Goal: Information Seeking & Learning: Find specific page/section

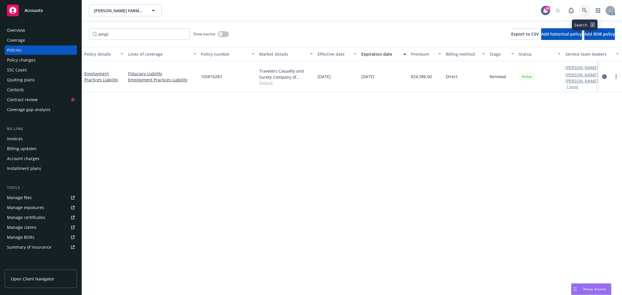
click at [584, 10] on icon at bounding box center [584, 10] width 5 height 5
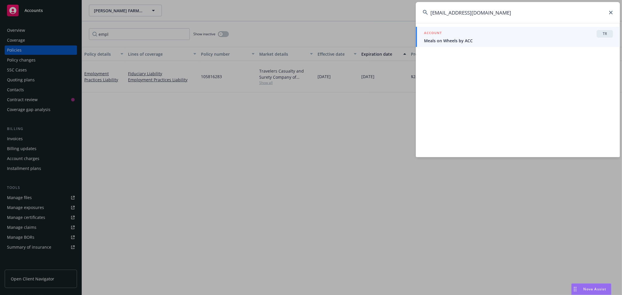
drag, startPoint x: 471, startPoint y: 10, endPoint x: 430, endPoint y: 13, distance: 41.0
click at [430, 13] on input "[EMAIL_ADDRESS][DOMAIN_NAME]" at bounding box center [518, 12] width 204 height 21
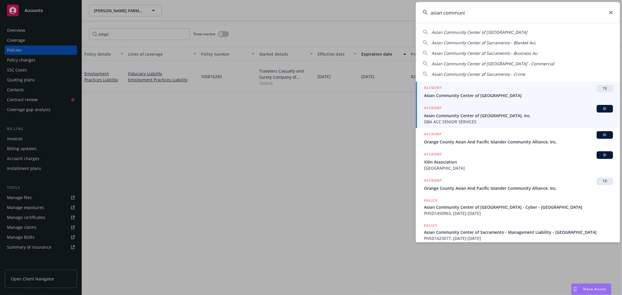
type input "asian communi"
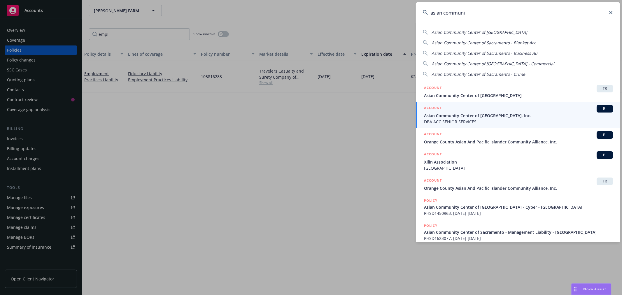
click at [504, 116] on span "Asian Community Center of [GEOGRAPHIC_DATA], Inc." at bounding box center [518, 116] width 189 height 6
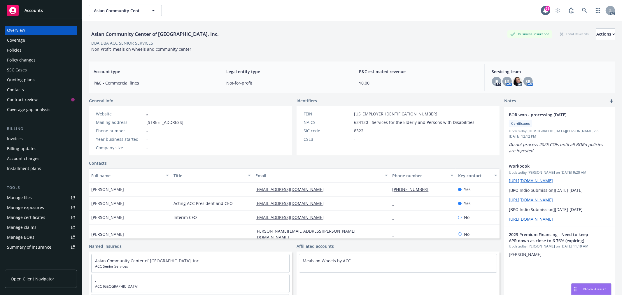
click at [10, 50] on div "Policies" at bounding box center [14, 49] width 15 height 9
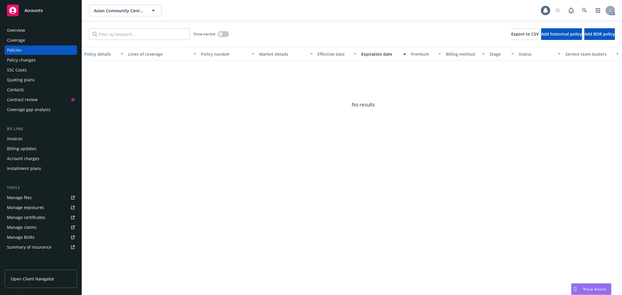
click at [24, 31] on div "Overview" at bounding box center [16, 30] width 18 height 9
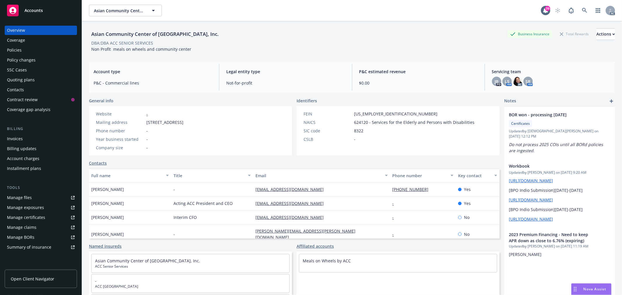
click at [356, 262] on div "Meals on Wheels by ACC" at bounding box center [398, 260] width 198 height 13
click at [319, 261] on link "Meals on Wheels by ACC" at bounding box center [327, 261] width 48 height 6
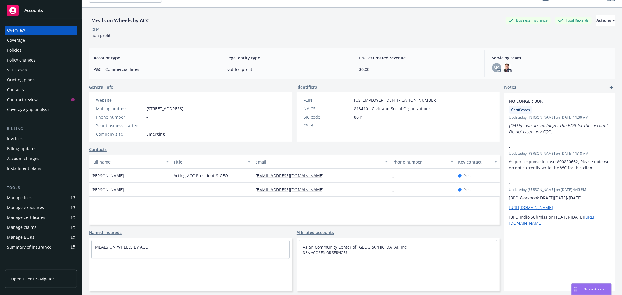
scroll to position [21, 0]
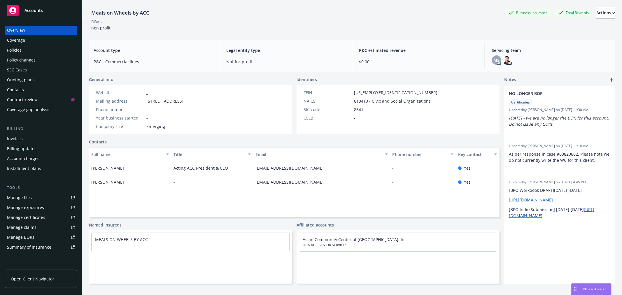
click at [23, 51] on div "Policies" at bounding box center [41, 49] width 68 height 9
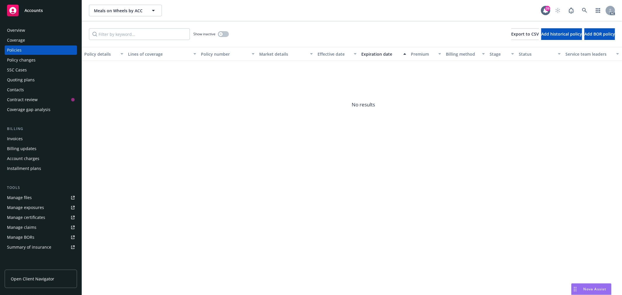
click at [25, 30] on div "Overview" at bounding box center [41, 30] width 68 height 9
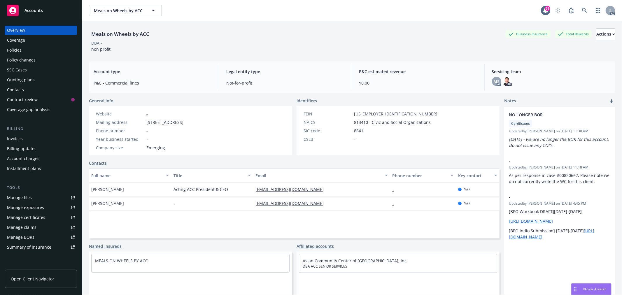
click at [324, 257] on div "Asian Community Center of [GEOGRAPHIC_DATA], Inc. DBA ACC SENIOR SERVICES" at bounding box center [398, 263] width 198 height 18
click at [322, 261] on link "Asian Community Center of [GEOGRAPHIC_DATA], Inc." at bounding box center [355, 261] width 105 height 6
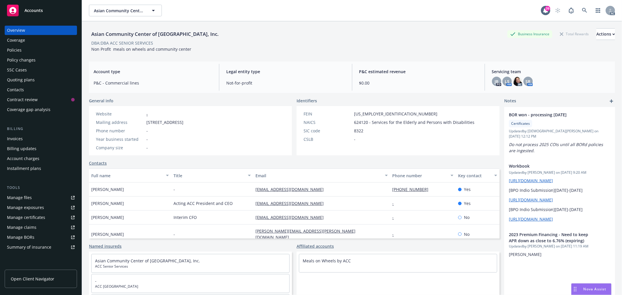
click at [31, 52] on div "Policies" at bounding box center [41, 49] width 68 height 9
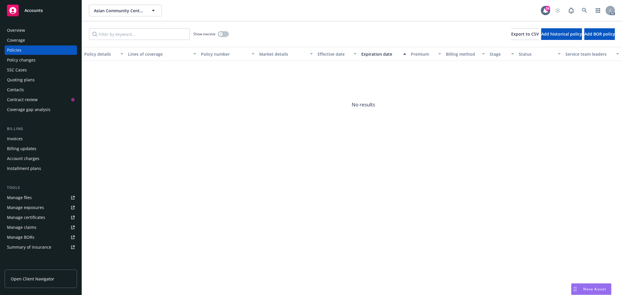
click at [41, 32] on div "Overview" at bounding box center [41, 30] width 68 height 9
